Goal: Information Seeking & Learning: Learn about a topic

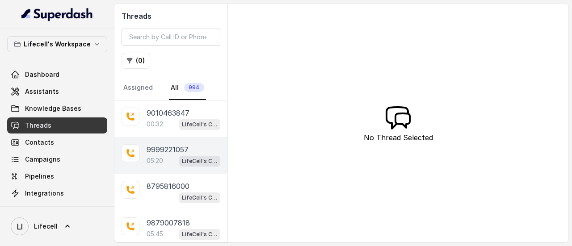
click at [170, 144] on p "9999221057" at bounding box center [167, 149] width 42 height 11
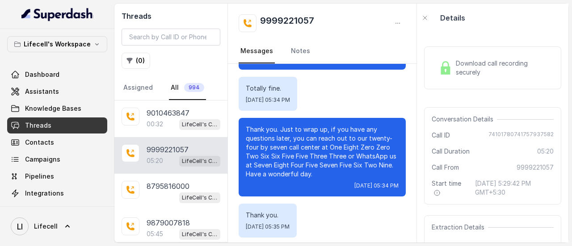
scroll to position [2147, 0]
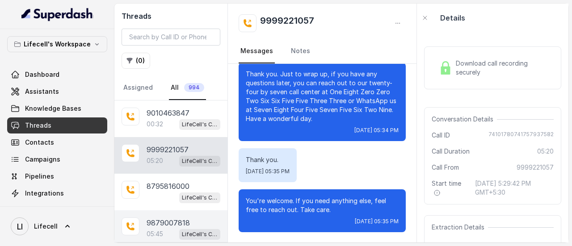
click at [154, 225] on p "9879007818" at bounding box center [167, 223] width 43 height 11
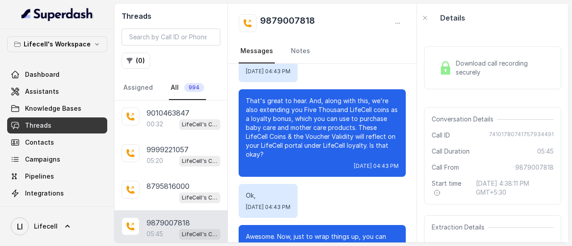
scroll to position [125, 0]
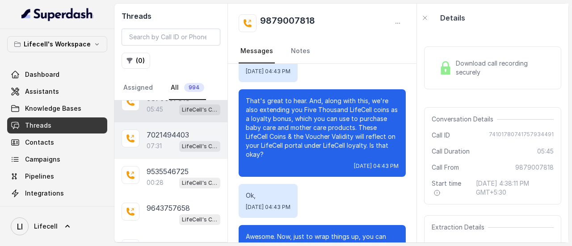
click at [178, 137] on p "7021494403" at bounding box center [167, 135] width 42 height 11
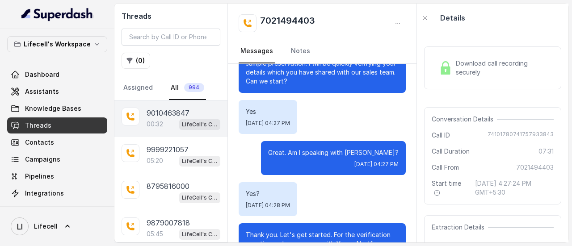
click at [167, 120] on div "00:32 LifeCell's Call Assistant" at bounding box center [183, 124] width 74 height 12
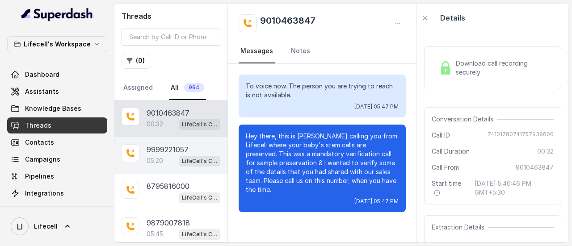
click at [166, 149] on p "9999221057" at bounding box center [167, 149] width 42 height 11
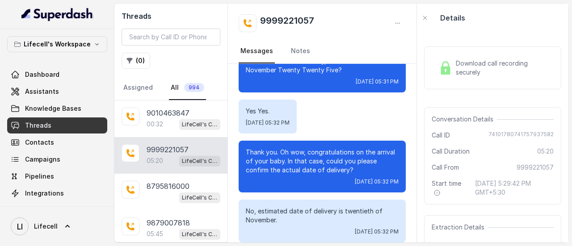
scroll to position [125, 0]
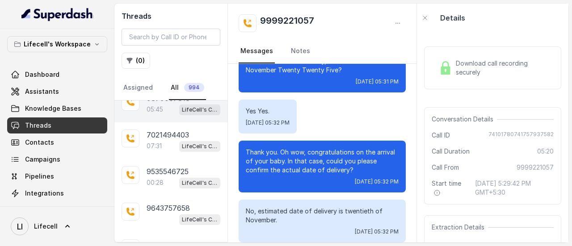
click at [180, 118] on div "9879007818 05:45 LifeCell's Call Assistant" at bounding box center [170, 104] width 113 height 37
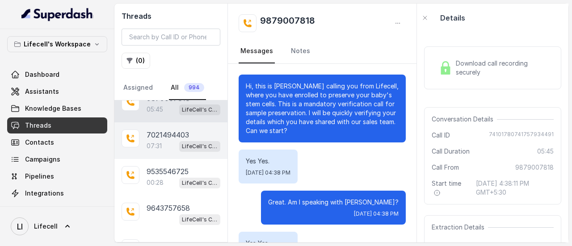
click at [172, 144] on div "07:31 LifeCell's Call Assistant" at bounding box center [183, 146] width 74 height 12
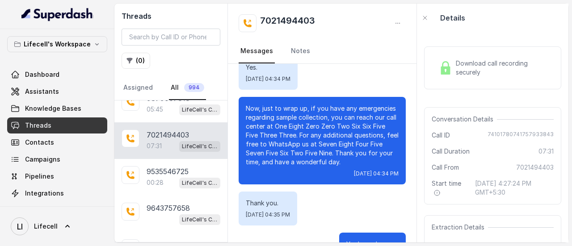
scroll to position [2958, 0]
